Goal: Information Seeking & Learning: Learn about a topic

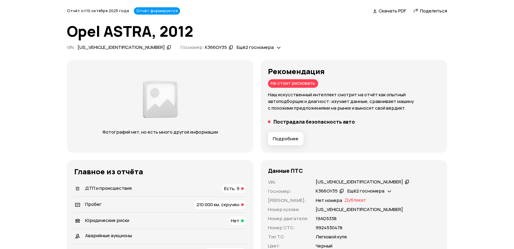
scroll to position [34, 0]
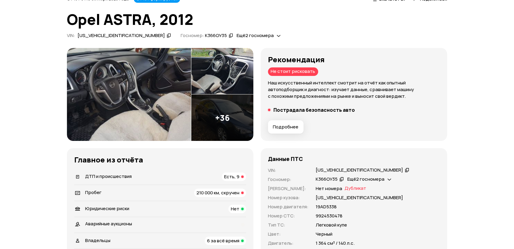
click at [207, 195] on span "210 000 км, скручен" at bounding box center [217, 193] width 43 height 6
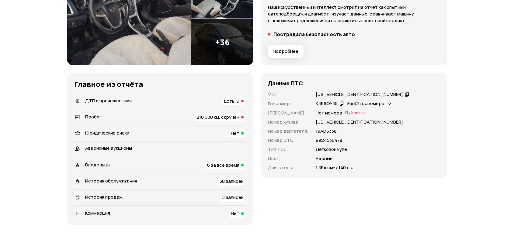
scroll to position [74, 0]
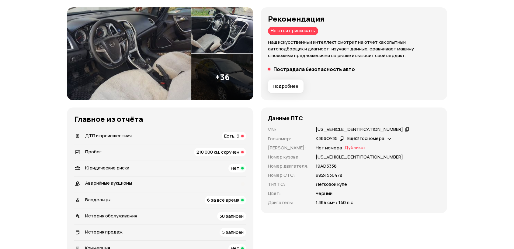
click at [177, 127] on div "Главное из отчёта   ДТП и происшествия Есть, 9   Пробег 210 000 км, скручен   Ю…" at bounding box center [160, 184] width 186 height 153
click at [176, 130] on li "ДТП и происшествия Есть, 9" at bounding box center [160, 136] width 172 height 16
click at [300, 83] on button "Подробнее" at bounding box center [286, 86] width 36 height 13
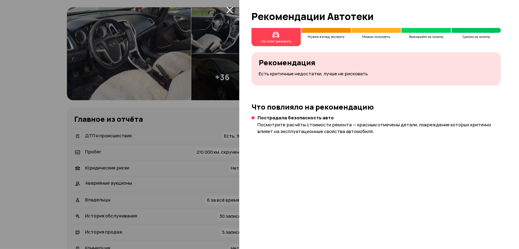
click at [229, 7] on icon "закрыть" at bounding box center [229, 9] width 7 height 7
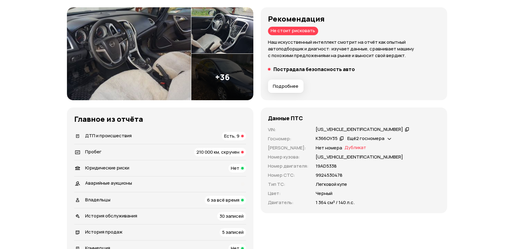
click at [193, 148] on div "Пробег 210 000 км, скручен" at bounding box center [160, 152] width 172 height 9
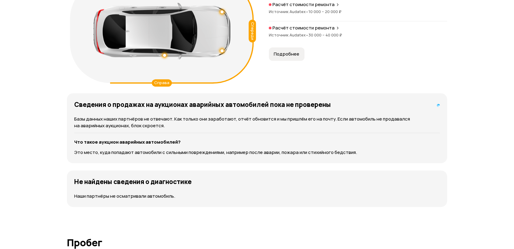
scroll to position [581, 0]
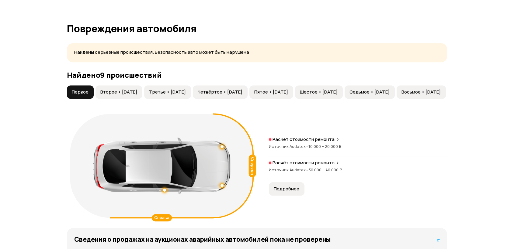
click at [105, 95] on button "Второе • [DATE]" at bounding box center [118, 91] width 47 height 13
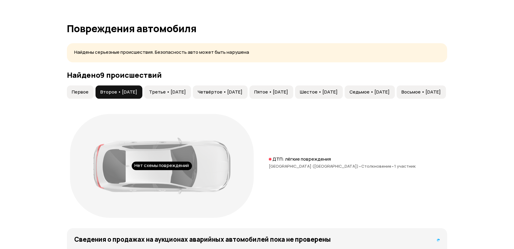
click at [183, 95] on button "Третье • [DATE]" at bounding box center [167, 91] width 47 height 13
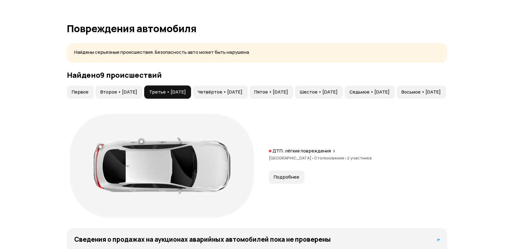
click at [228, 92] on span "Четвёртое • [DATE]" at bounding box center [220, 92] width 45 height 6
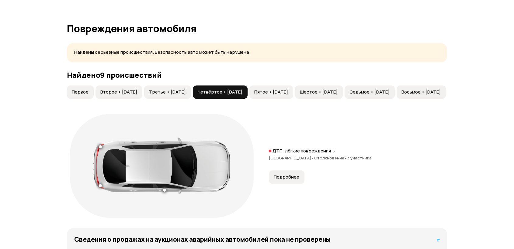
click at [288, 89] on span "Пятое • [DATE]" at bounding box center [271, 92] width 34 height 6
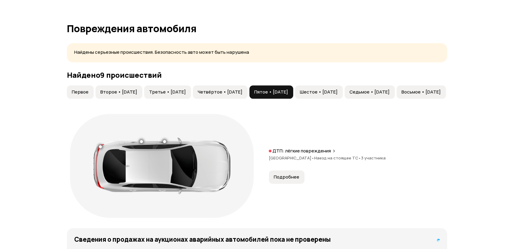
click at [71, 90] on button "Первое" at bounding box center [80, 91] width 27 height 13
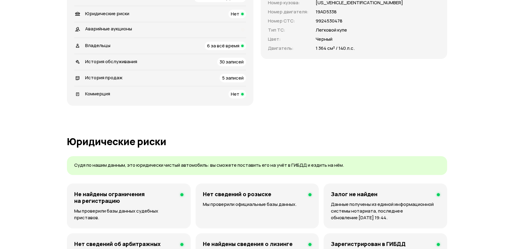
scroll to position [67, 0]
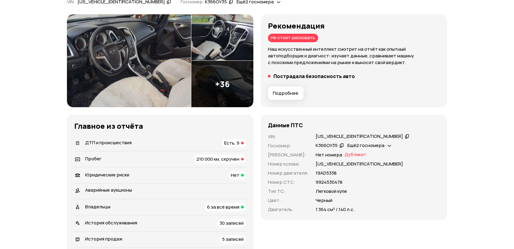
click at [130, 145] on span "ДТП и происшествия" at bounding box center [108, 143] width 47 height 6
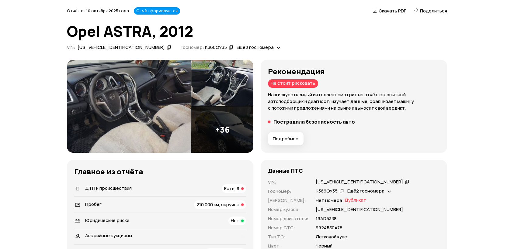
scroll to position [34, 0]
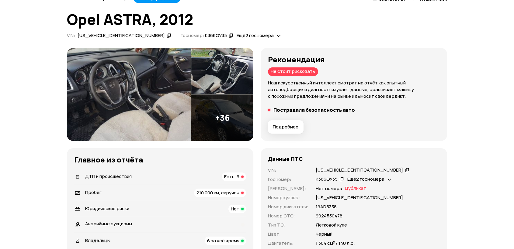
drag, startPoint x: 263, startPoint y: 71, endPoint x: 334, endPoint y: 74, distance: 71.5
click at [335, 75] on div "Рекомендация Не стоит рисковать Наш искусственный интеллект смотрит на отчёт ка…" at bounding box center [354, 94] width 186 height 93
click at [290, 123] on button "Подробнее" at bounding box center [286, 126] width 36 height 13
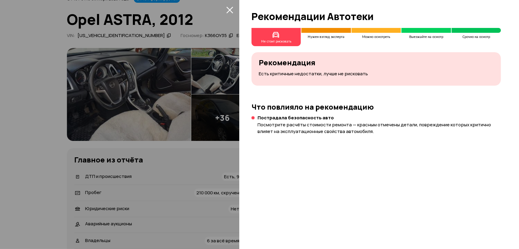
click at [228, 10] on icon "закрыть" at bounding box center [229, 9] width 7 height 7
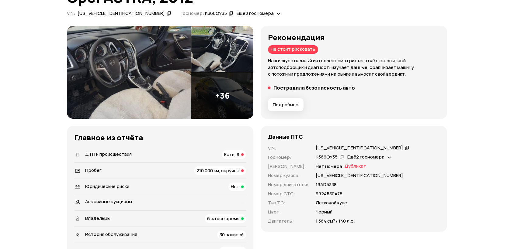
scroll to position [67, 0]
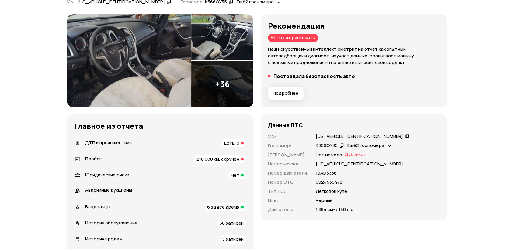
click at [153, 143] on div "ДТП и происшествия Есть, 9" at bounding box center [160, 143] width 172 height 9
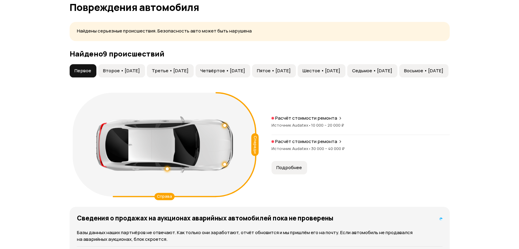
scroll to position [603, 0]
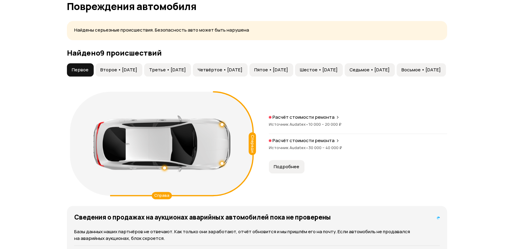
click at [134, 65] on button "Второе • [DATE]" at bounding box center [118, 69] width 47 height 13
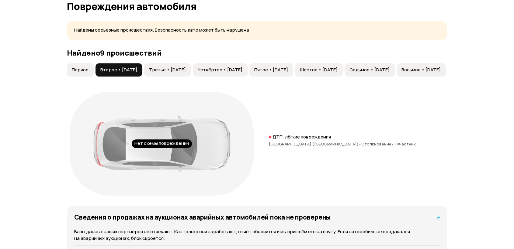
click at [168, 71] on span "Третье • [DATE]" at bounding box center [167, 70] width 37 height 6
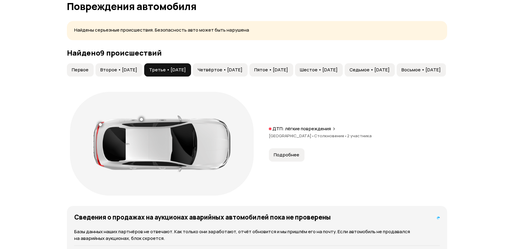
click at [231, 70] on span "Четвёртое • [DATE]" at bounding box center [220, 70] width 45 height 6
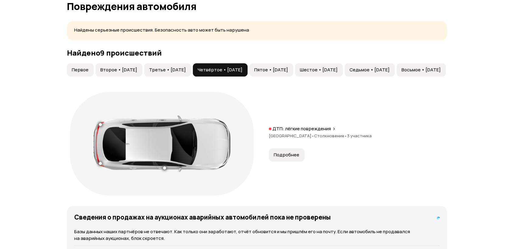
click at [293, 74] on button "Пятое • [DATE]" at bounding box center [271, 69] width 44 height 13
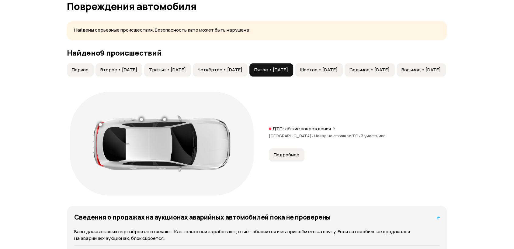
drag, startPoint x: 378, startPoint y: 74, endPoint x: 387, endPoint y: 71, distance: 8.5
click at [343, 73] on button "Шестое • [DATE]" at bounding box center [319, 69] width 48 height 13
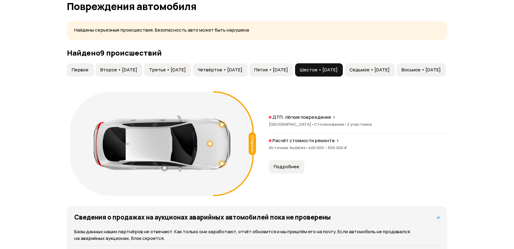
click at [395, 74] on button "Седьмое • [DATE]" at bounding box center [369, 69] width 50 height 13
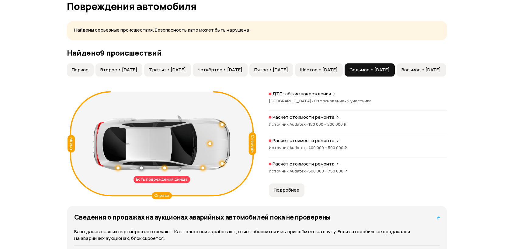
click at [87, 68] on span "Первое" at bounding box center [80, 70] width 17 height 6
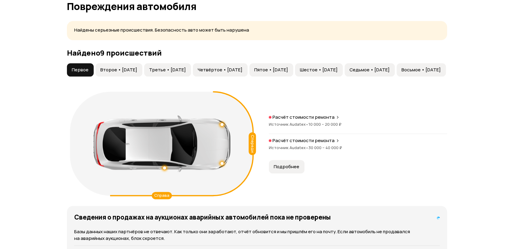
click at [321, 115] on p "Расчёт стоимости ремонта" at bounding box center [303, 117] width 62 height 6
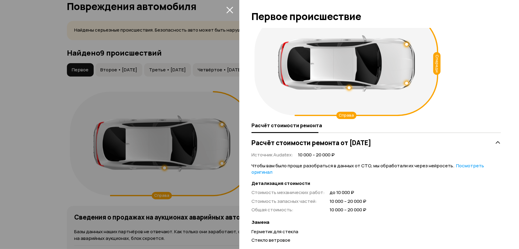
scroll to position [0, 0]
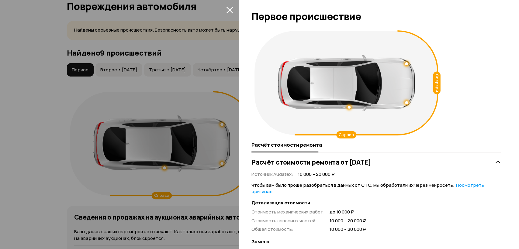
click at [226, 9] on icon "закрыть" at bounding box center [229, 9] width 7 height 7
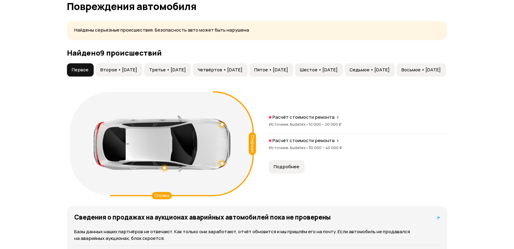
click at [302, 142] on p "Расчёт стоимости ремонта" at bounding box center [303, 141] width 62 height 6
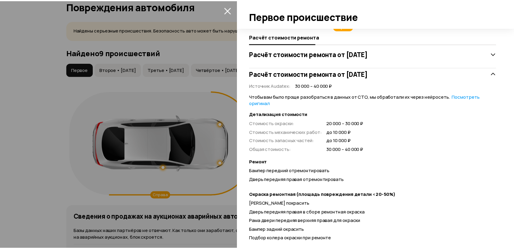
scroll to position [153, 0]
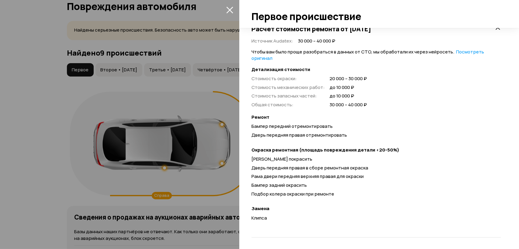
click at [230, 7] on icon "закрыть" at bounding box center [229, 9] width 7 height 7
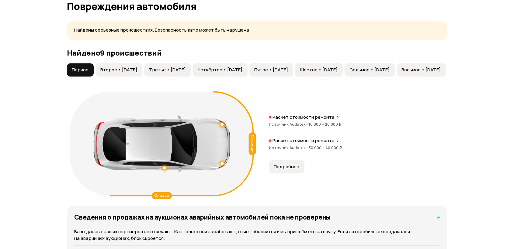
click at [116, 68] on span "Второе • [DATE]" at bounding box center [118, 70] width 37 height 6
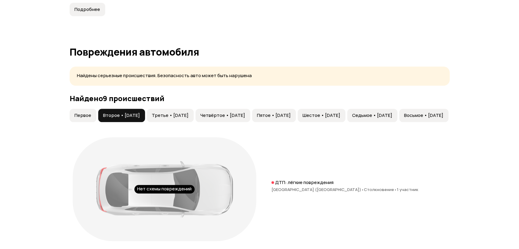
scroll to position [569, 0]
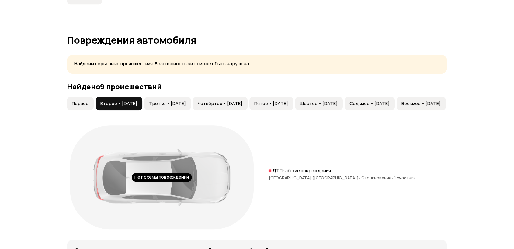
click at [86, 105] on span "Первое" at bounding box center [80, 104] width 17 height 6
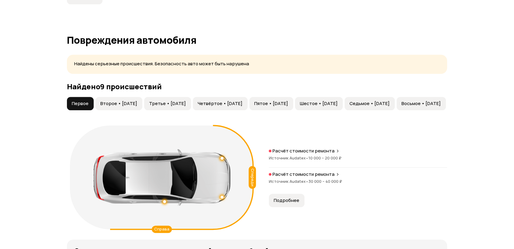
click at [124, 103] on span "Второе • [DATE]" at bounding box center [118, 104] width 37 height 6
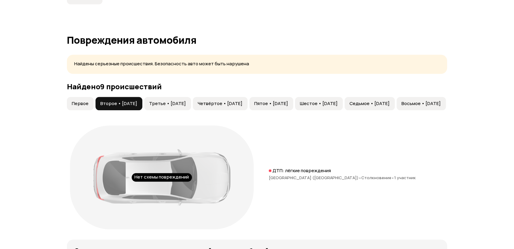
click at [186, 103] on span "Третье • [DATE]" at bounding box center [167, 104] width 37 height 6
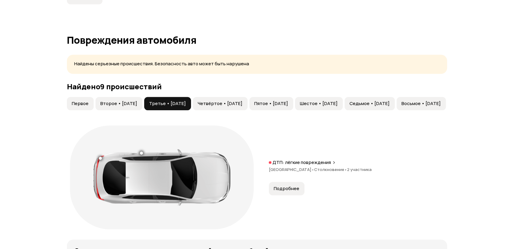
click at [289, 186] on span "Подробнее" at bounding box center [287, 189] width 26 height 6
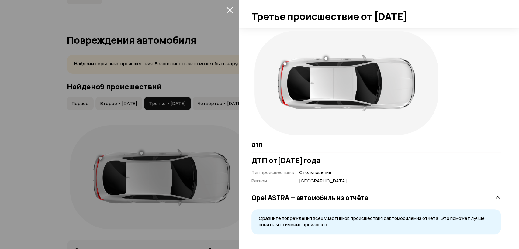
scroll to position [32, 0]
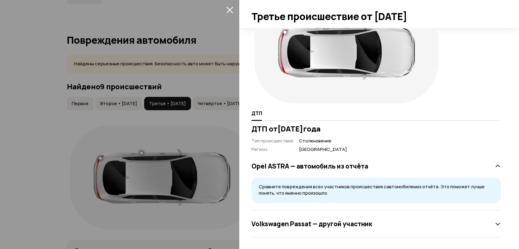
click at [391, 219] on div "Volkswagen Passat — другой участник" at bounding box center [375, 224] width 249 height 12
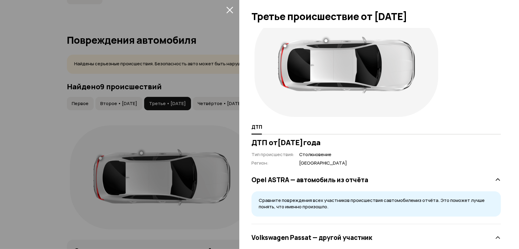
scroll to position [0, 0]
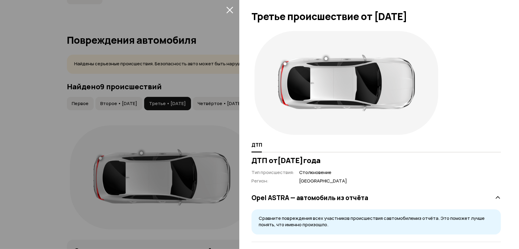
click at [314, 204] on div "Сравните повреждения всех участников происшествия с автомобилем из отчёта. Это …" at bounding box center [375, 219] width 249 height 31
click at [230, 11] on icon "закрыть" at bounding box center [229, 10] width 7 height 7
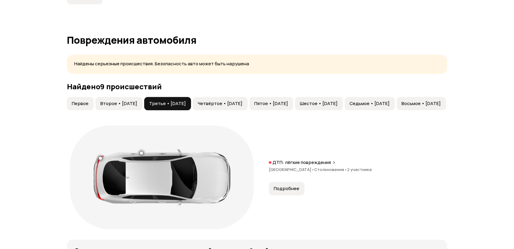
click at [225, 94] on div "Найдено 9 происшествий Первое Второе • [DATE] Третье • [DATE] Четвёртое • [DATE…" at bounding box center [257, 157] width 380 height 150
click at [228, 100] on button "Четвёртое • [DATE]" at bounding box center [220, 103] width 55 height 13
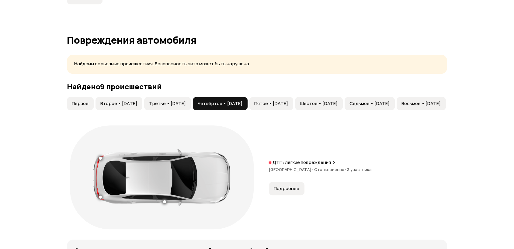
click at [288, 102] on span "Пятое • [DATE]" at bounding box center [271, 104] width 34 height 6
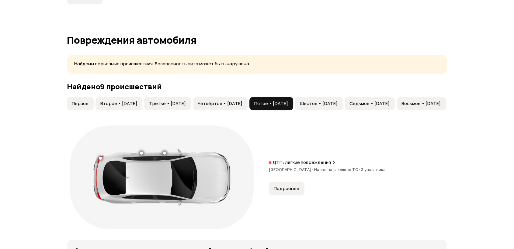
click at [173, 99] on button "Третье • [DATE]" at bounding box center [167, 103] width 47 height 13
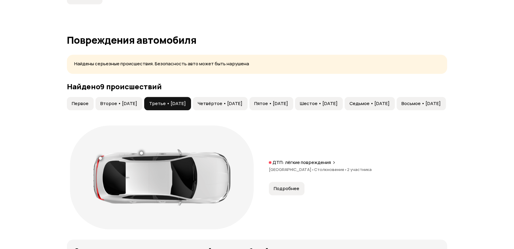
click at [228, 105] on button "Четвёртое • [DATE]" at bounding box center [220, 103] width 55 height 13
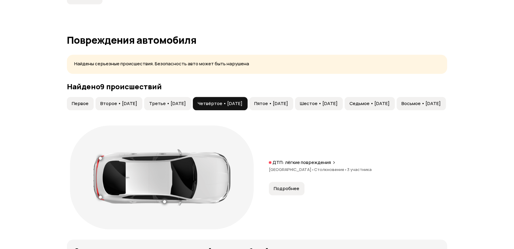
click at [186, 105] on span "Третье • [DATE]" at bounding box center [167, 104] width 37 height 6
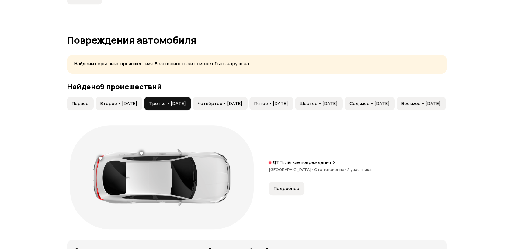
click at [228, 106] on button "Четвёртое • [DATE]" at bounding box center [220, 103] width 55 height 13
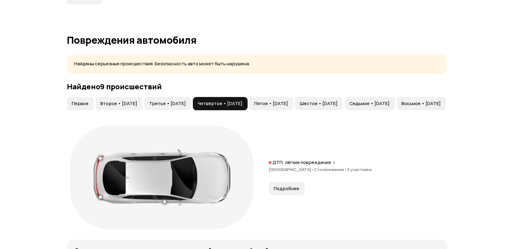
click at [283, 188] on span "Подробнее" at bounding box center [287, 189] width 26 height 6
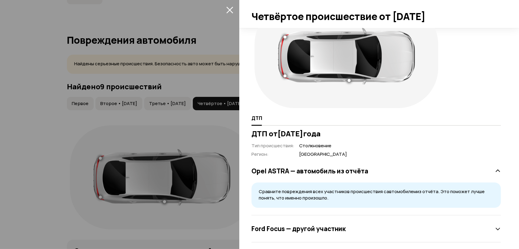
scroll to position [59, 0]
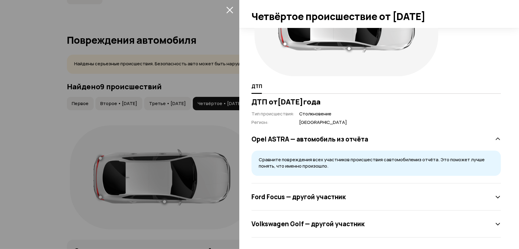
drag, startPoint x: 393, startPoint y: 189, endPoint x: 390, endPoint y: 188, distance: 3.4
click at [392, 189] on div "Ford Focus — другой участник" at bounding box center [375, 197] width 249 height 27
click at [435, 195] on div "Ford Focus — другой участник" at bounding box center [375, 197] width 249 height 12
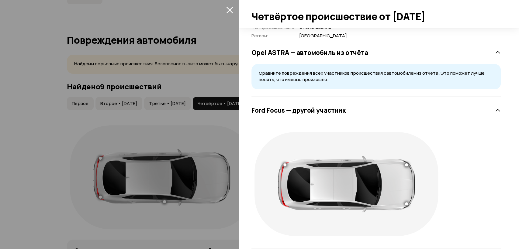
scroll to position [183, 0]
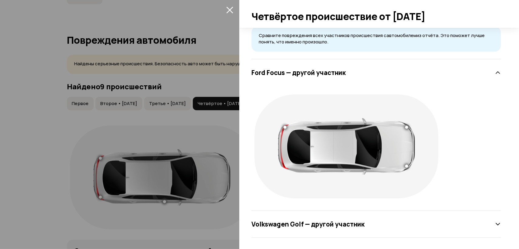
click at [391, 216] on div "Volkswagen Golf — другой участник" at bounding box center [375, 224] width 249 height 27
click at [337, 213] on div "Volkswagen Golf — другой участник" at bounding box center [375, 224] width 249 height 27
click at [334, 223] on h3 "Volkswagen Golf — другой участник" at bounding box center [307, 224] width 113 height 8
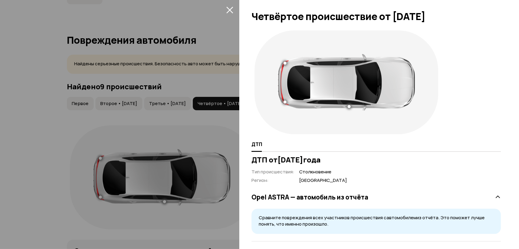
scroll to position [0, 0]
click at [226, 9] on icon "закрыть" at bounding box center [229, 9] width 7 height 7
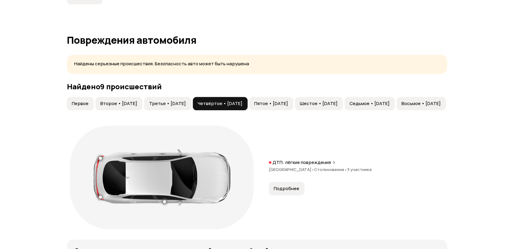
click at [288, 101] on span "Пятое • [DATE]" at bounding box center [271, 104] width 34 height 6
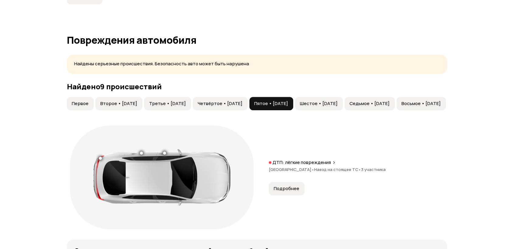
click at [242, 103] on span "Четвёртое • [DATE]" at bounding box center [220, 104] width 45 height 6
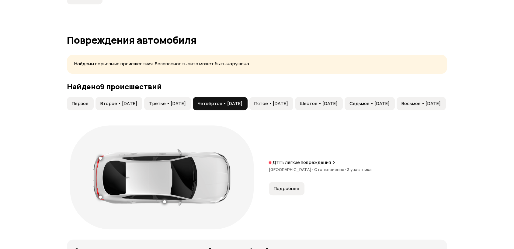
click at [292, 106] on button "Пятое • [DATE]" at bounding box center [271, 103] width 44 height 13
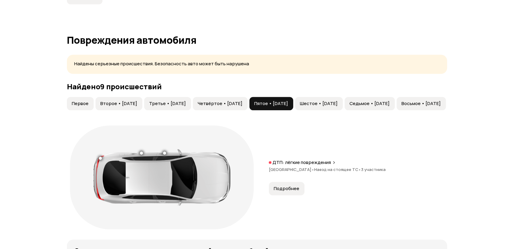
drag, startPoint x: 376, startPoint y: 101, endPoint x: 379, endPoint y: 99, distance: 3.8
click at [337, 101] on span "Шестое • [DATE]" at bounding box center [319, 104] width 38 height 6
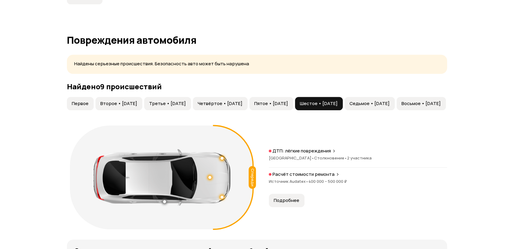
click at [295, 155] on span "[GEOGRAPHIC_DATA] •" at bounding box center [291, 157] width 45 height 5
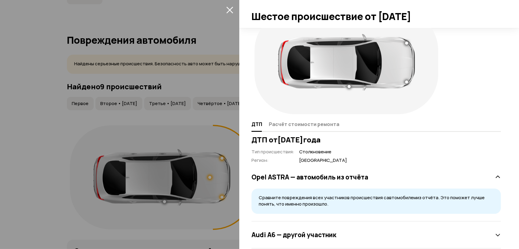
scroll to position [32, 0]
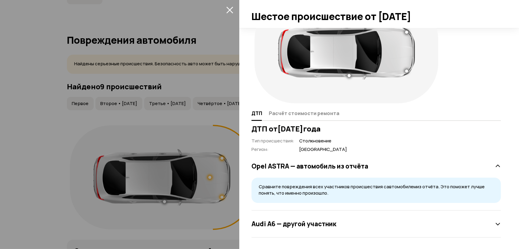
click at [293, 233] on div "Audi А6 — другой участник" at bounding box center [375, 224] width 249 height 27
click at [352, 229] on div "Audi А6 — другой участник" at bounding box center [375, 224] width 249 height 12
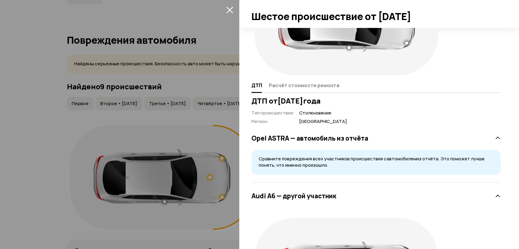
scroll to position [0, 0]
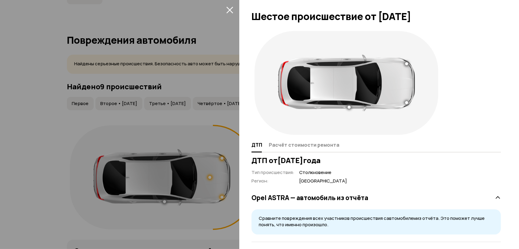
click at [232, 11] on icon "закрыть" at bounding box center [229, 9] width 7 height 7
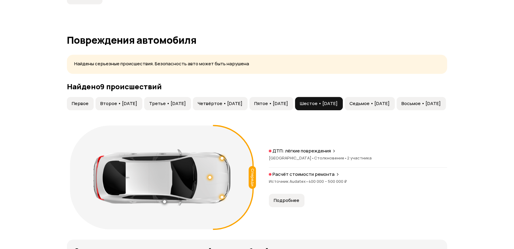
click at [292, 176] on p "Расчёт стоимости ремонта" at bounding box center [303, 174] width 62 height 6
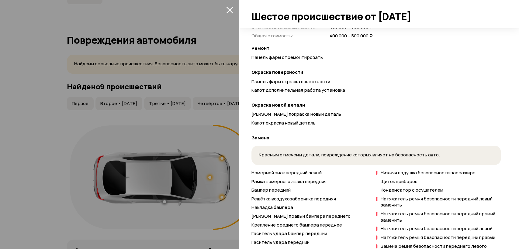
scroll to position [236, 0]
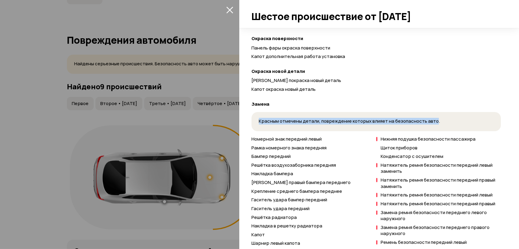
drag, startPoint x: 259, startPoint y: 121, endPoint x: 428, endPoint y: 123, distance: 169.3
click at [429, 124] on span "Красным отмечены детали, повреждение которых влияет на безопасность авто." at bounding box center [349, 121] width 181 height 6
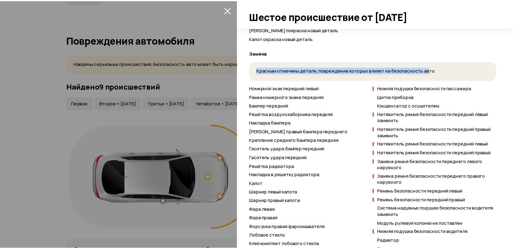
scroll to position [248, 0]
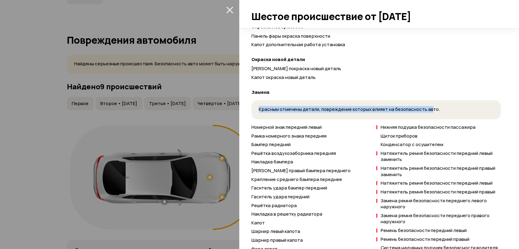
click at [228, 7] on icon "закрыть" at bounding box center [229, 9] width 7 height 7
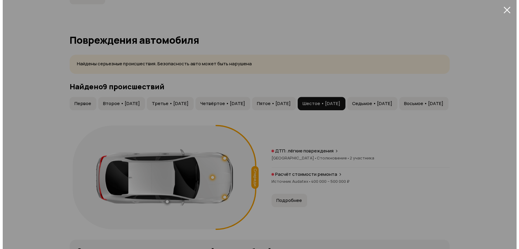
scroll to position [32, 0]
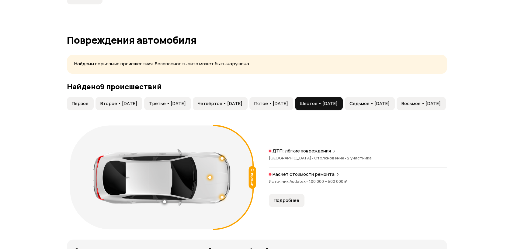
click at [389, 102] on span "Седьмое • [DATE]" at bounding box center [369, 104] width 40 height 6
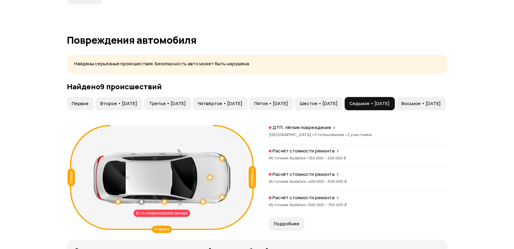
click at [301, 132] on span "[GEOGRAPHIC_DATA] •" at bounding box center [291, 134] width 45 height 5
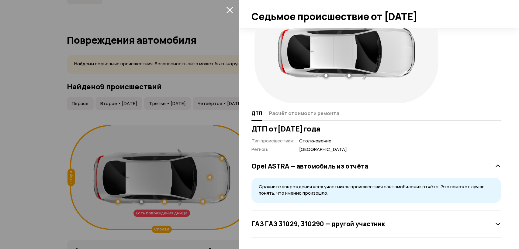
click at [361, 211] on div "ГАЗ ГАЗ 31029, 310290 — другой участник" at bounding box center [375, 224] width 249 height 27
click at [352, 222] on h3 "ГАЗ ГАЗ 31029, 310290 — другой участник" at bounding box center [317, 224] width 133 height 8
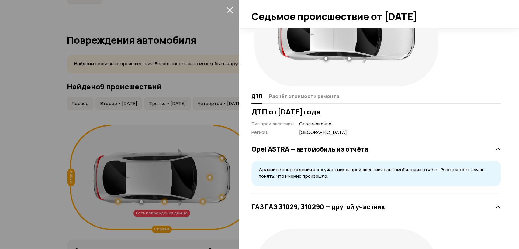
scroll to position [21, 0]
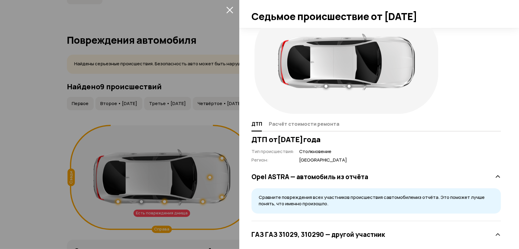
click at [234, 8] on div at bounding box center [259, 124] width 519 height 249
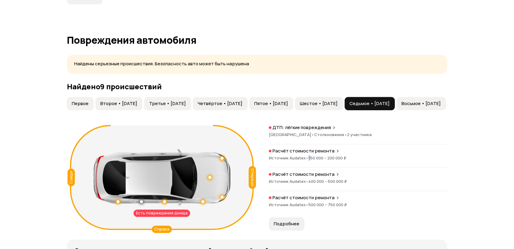
click at [309, 157] on span "150 000 – 200 000 ₽" at bounding box center [327, 157] width 38 height 5
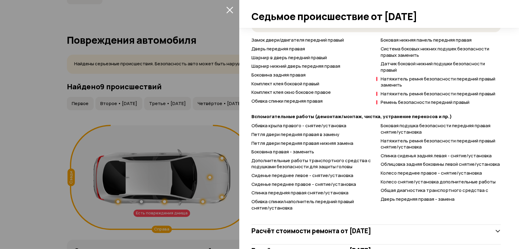
scroll to position [315, 0]
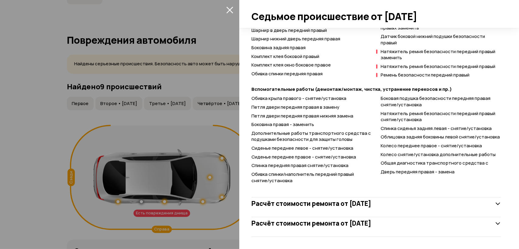
click at [328, 197] on div "Расчёт стоимости ремонта от [DATE]" at bounding box center [375, 203] width 249 height 27
click at [330, 202] on h3 "Расчёт стоимости ремонта от [DATE]" at bounding box center [311, 204] width 120 height 8
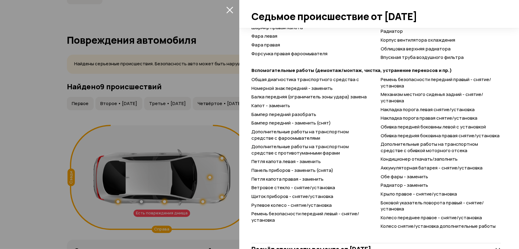
scroll to position [907, 0]
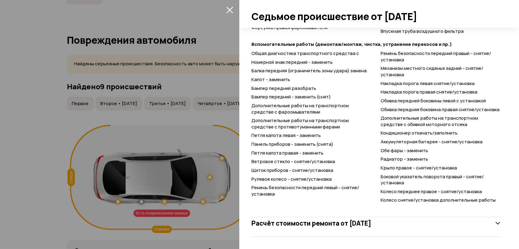
click at [326, 223] on h3 "Расчёт стоимости ремонта от [DATE]" at bounding box center [311, 223] width 120 height 8
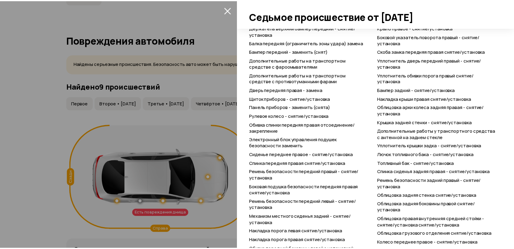
scroll to position [1313, 0]
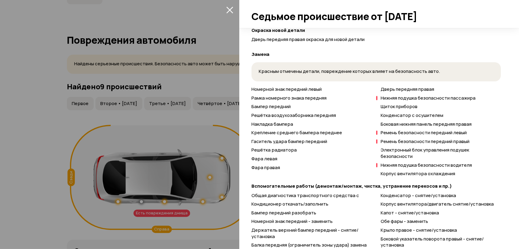
click at [230, 9] on icon "закрыть" at bounding box center [229, 9] width 7 height 7
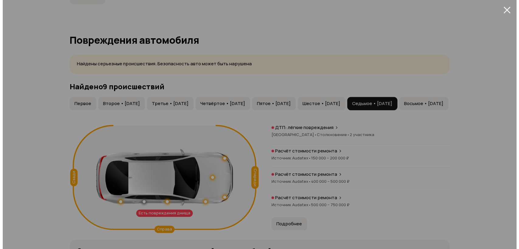
scroll to position [32, 0]
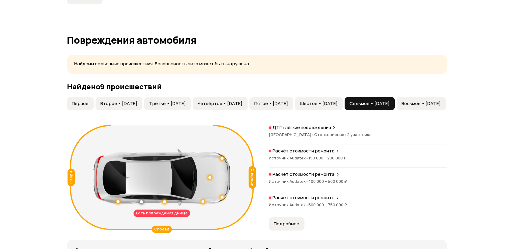
click at [346, 176] on div "Расчёт стоимости ремонта" at bounding box center [358, 174] width 178 height 6
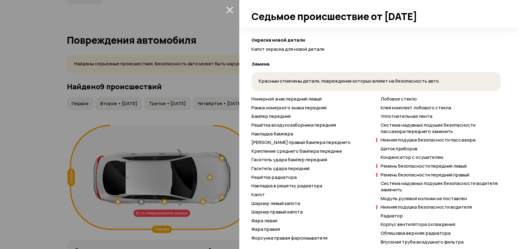
scroll to position [371, 0]
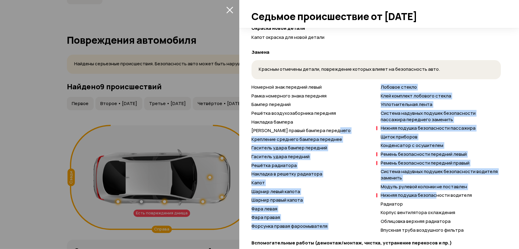
drag, startPoint x: 368, startPoint y: 130, endPoint x: 428, endPoint y: 186, distance: 82.8
click at [431, 191] on div "Номерной знак передний левый Рамка номерного знака передняя Бампер передний Реш…" at bounding box center [375, 159] width 249 height 150
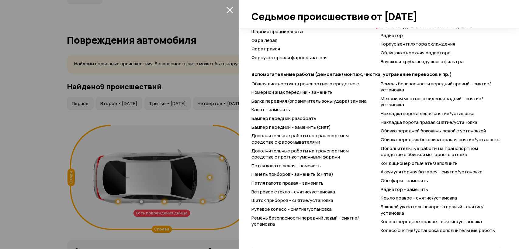
click at [399, 110] on span "Накладка порога левая снятие/установка" at bounding box center [428, 113] width 94 height 6
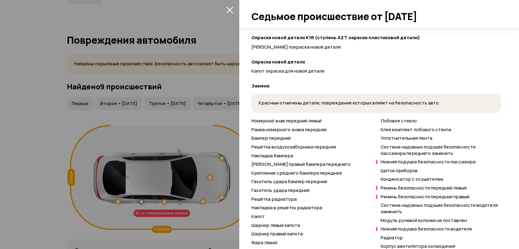
click at [227, 10] on icon "закрыть" at bounding box center [229, 9] width 7 height 7
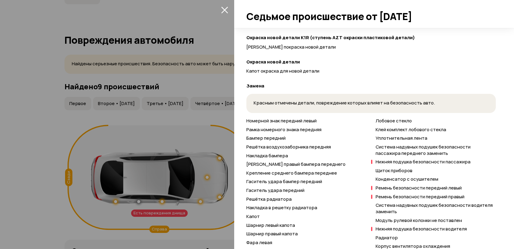
scroll to position [32, 0]
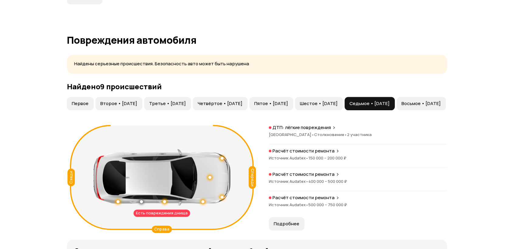
click at [395, 98] on button "Седьмое • [DATE]" at bounding box center [369, 103] width 50 height 13
click at [395, 99] on button "Седьмое • [DATE]" at bounding box center [369, 103] width 50 height 13
click at [337, 102] on span "Шестое • [DATE]" at bounding box center [319, 104] width 38 height 6
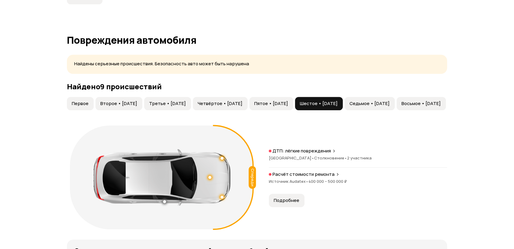
click at [391, 103] on button "Седьмое • [DATE]" at bounding box center [369, 103] width 50 height 13
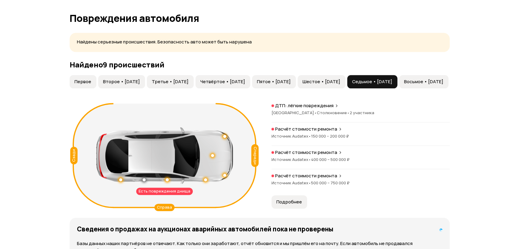
scroll to position [603, 0]
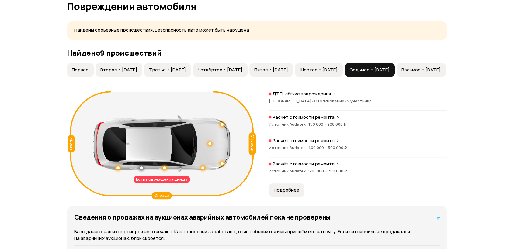
click at [317, 167] on div "Расчёт стоимости ремонта Источник Audatex • 500 000 – 750 000 ₽" at bounding box center [358, 170] width 178 height 19
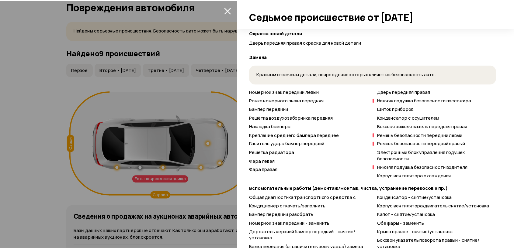
scroll to position [324, 0]
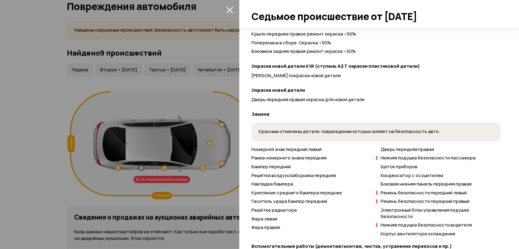
click at [233, 8] on button "закрыть" at bounding box center [230, 10] width 10 height 10
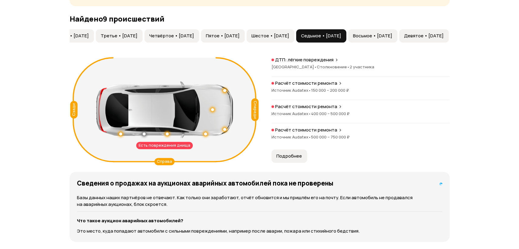
scroll to position [0, 125]
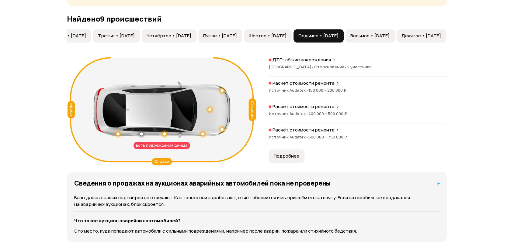
click at [362, 35] on span "Восьмое • [DATE]" at bounding box center [369, 36] width 39 height 6
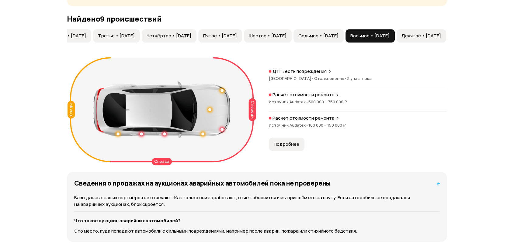
click at [310, 117] on p "Расчёт стоимости ремонта" at bounding box center [303, 118] width 62 height 6
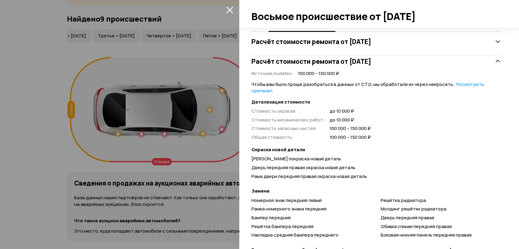
scroll to position [0, 0]
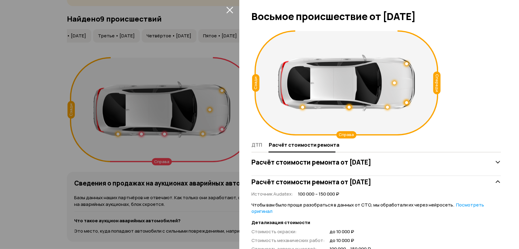
click at [226, 10] on icon "закрыть" at bounding box center [229, 9] width 7 height 7
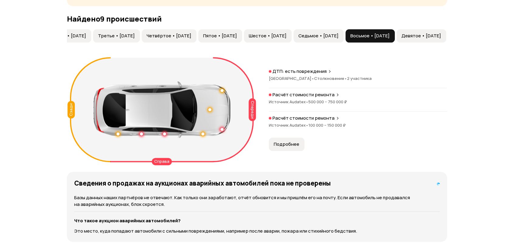
click at [330, 95] on p "Расчёт стоимости ремонта" at bounding box center [303, 95] width 62 height 6
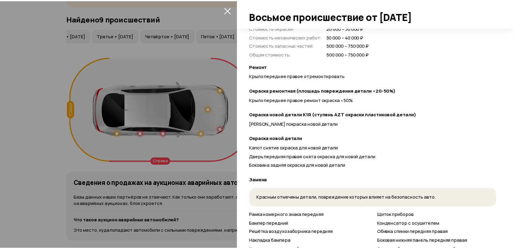
scroll to position [101, 0]
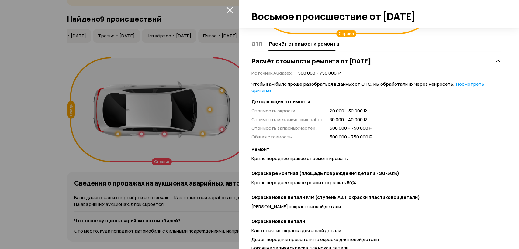
click at [228, 10] on icon "закрыть" at bounding box center [229, 9] width 7 height 7
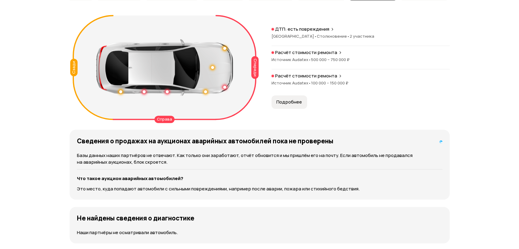
scroll to position [637, 0]
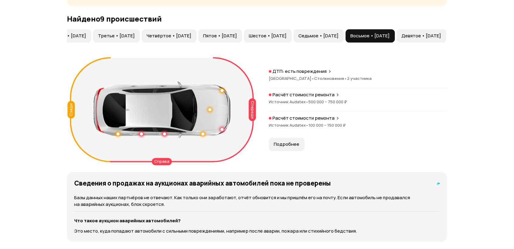
click at [415, 36] on span "Девятое • [DATE]" at bounding box center [421, 36] width 40 height 6
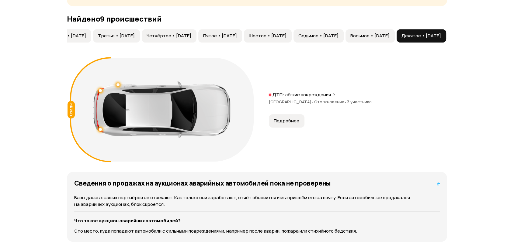
click at [341, 98] on div "ДТП: лёгкие повреждения [GEOGRAPHIC_DATA] • Столкновение • 3 участника" at bounding box center [358, 101] width 178 height 19
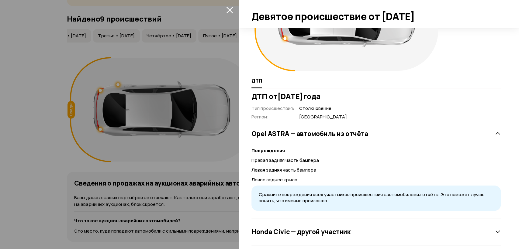
scroll to position [99, 0]
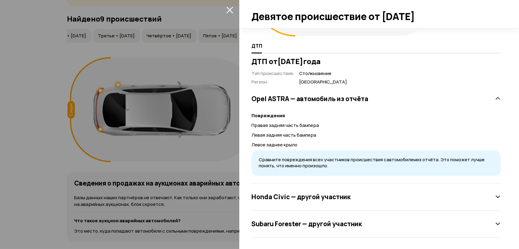
click at [370, 218] on div "Subaru Forester — другой участник" at bounding box center [375, 224] width 249 height 12
click at [326, 200] on h3 "Honda Civic — другой участник" at bounding box center [300, 197] width 99 height 8
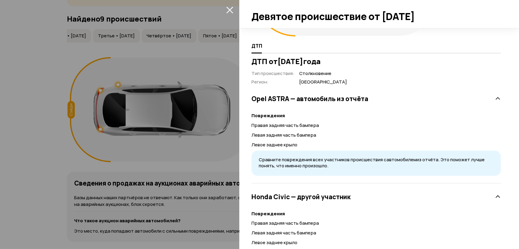
click at [231, 10] on icon "закрыть" at bounding box center [229, 9] width 7 height 7
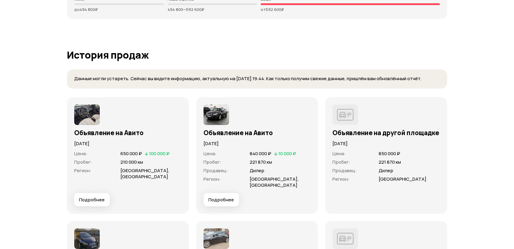
scroll to position [1853, 0]
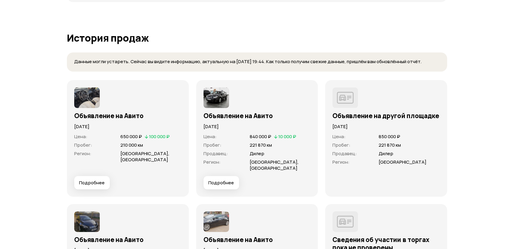
click at [91, 112] on h3 "Объявление на Авито" at bounding box center [127, 116] width 107 height 8
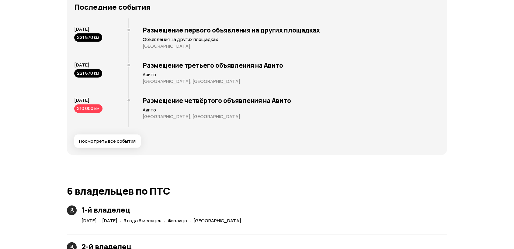
scroll to position [941, 0]
